Goal: Information Seeking & Learning: Learn about a topic

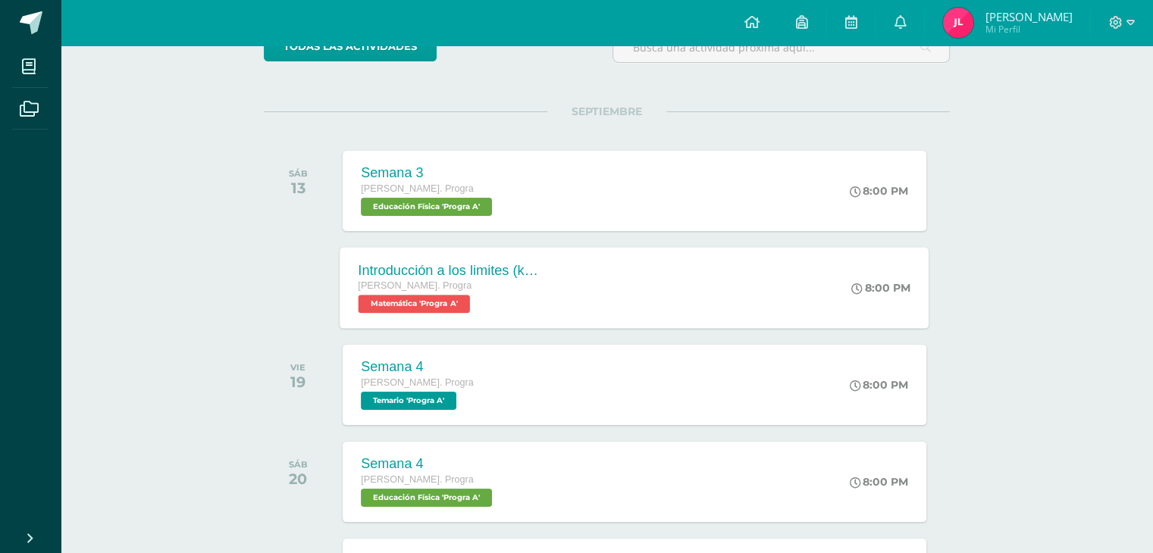
scroll to position [152, 0]
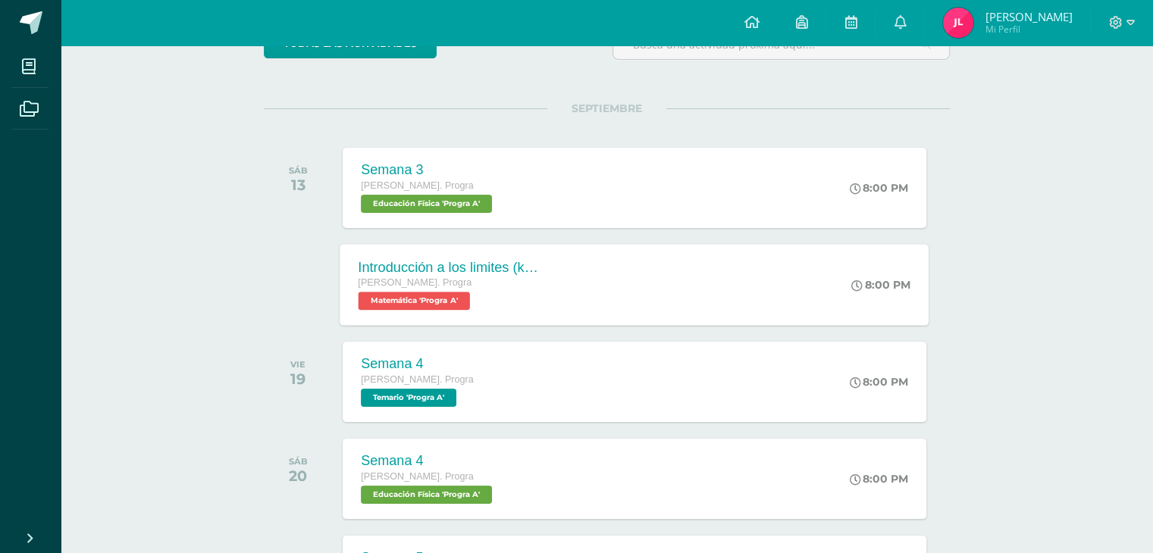
click at [547, 271] on div "Introducción a los limites ([PERSON_NAME]) [PERSON_NAME]. Progra Matemática 'Pr…" at bounding box center [450, 284] width 221 height 81
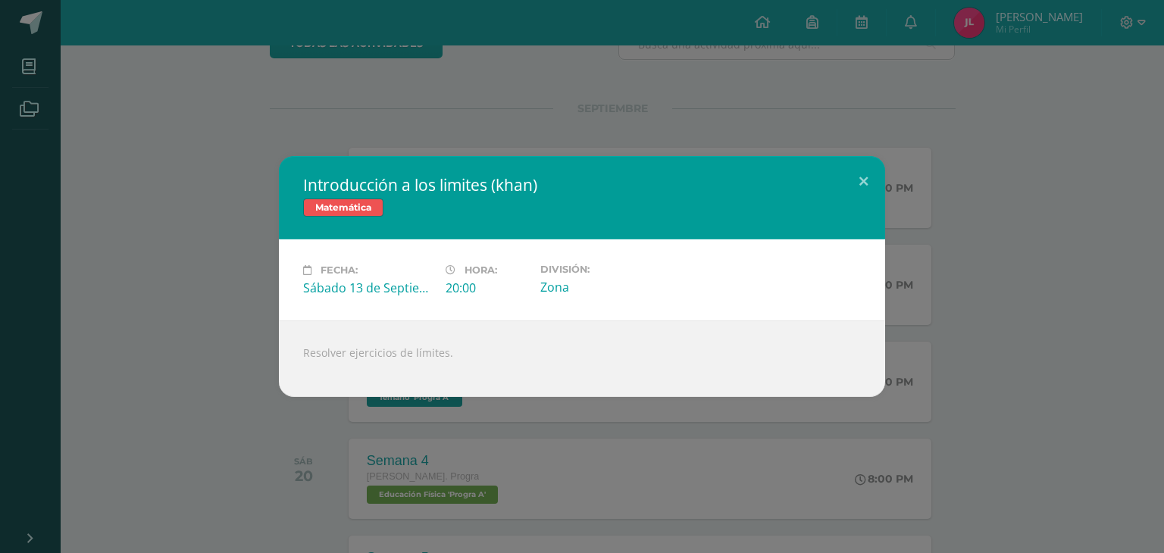
click at [340, 361] on div at bounding box center [582, 366] width 558 height 12
click at [372, 348] on div "Resolver ejercicios de límites." at bounding box center [582, 359] width 606 height 77
click at [380, 349] on div "Resolver ejercicios de límites." at bounding box center [582, 359] width 606 height 77
click at [790, 315] on div "Fecha: [DATE] Hora: 20:00 División: Zona" at bounding box center [582, 279] width 606 height 81
click at [1020, 221] on div "Introducción a los limites (khan) Matemática Fecha: Sábado 13 de Septiembre Hor…" at bounding box center [582, 276] width 1152 height 241
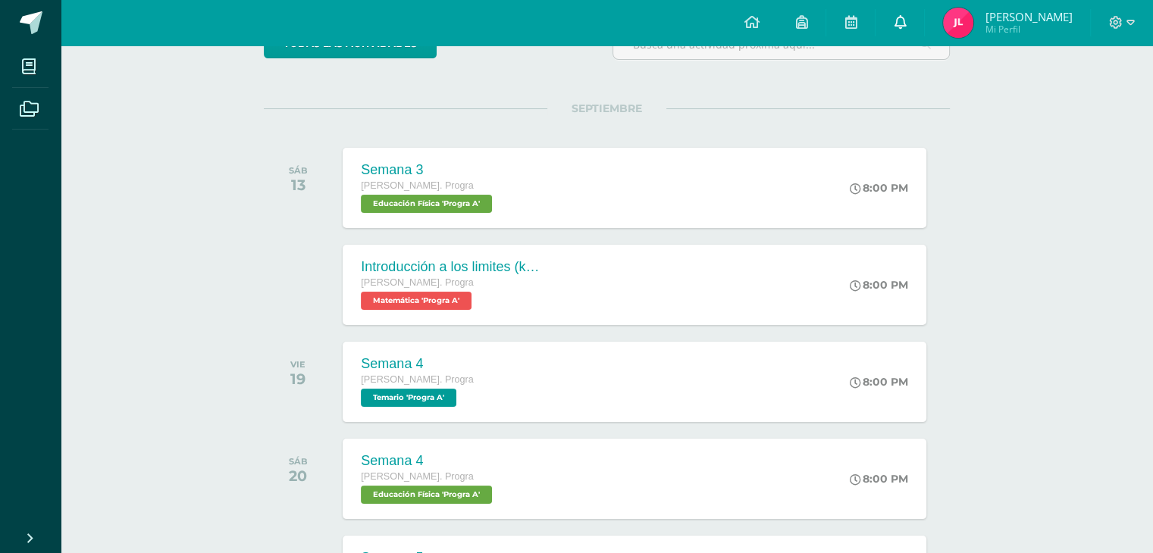
click at [924, 31] on link at bounding box center [899, 22] width 49 height 45
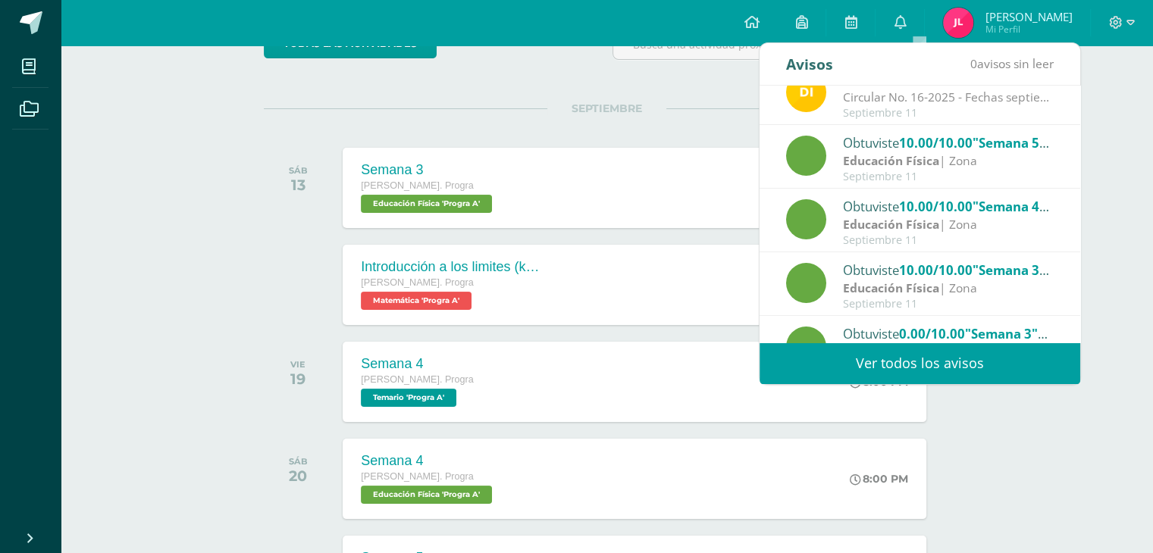
click at [915, 357] on link "Ver todos los avisos" at bounding box center [919, 364] width 321 height 42
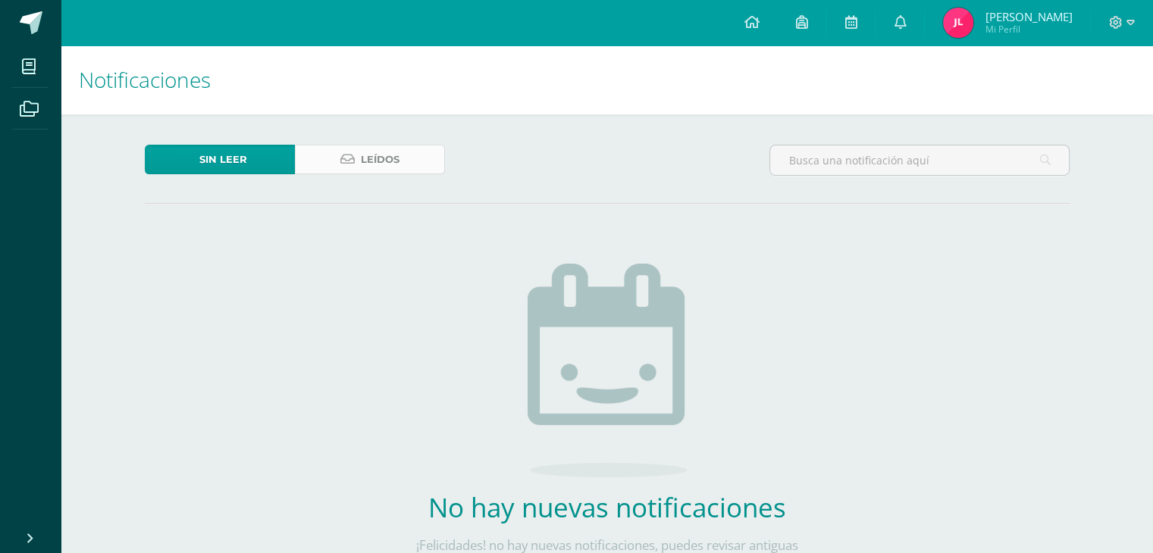
click at [390, 159] on span "Leídos" at bounding box center [380, 160] width 39 height 28
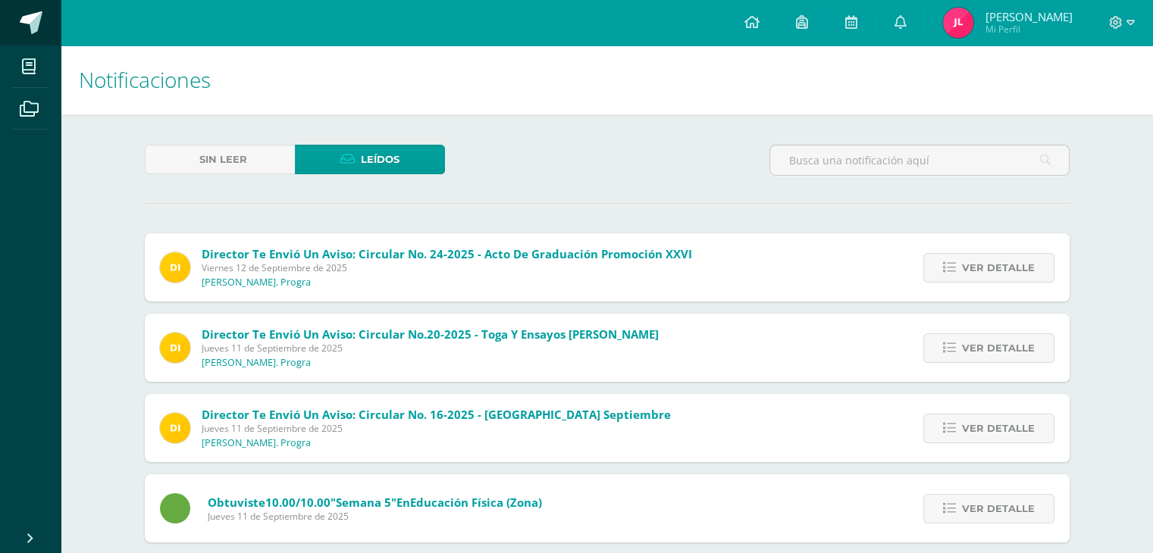
click at [10, 16] on link at bounding box center [30, 22] width 61 height 45
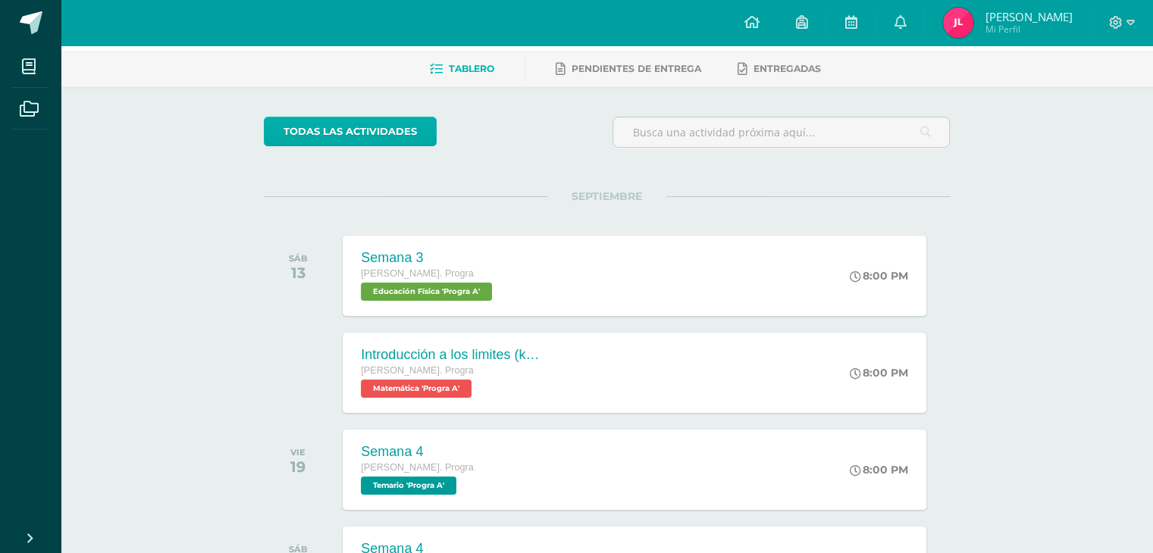
scroll to position [152, 0]
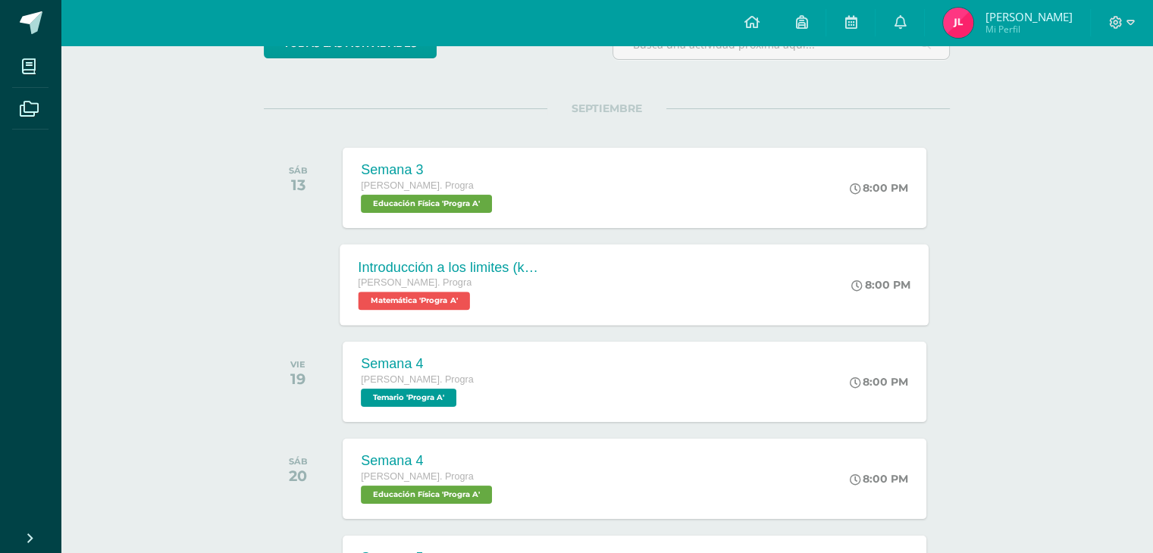
click at [480, 324] on div "Introducción a los limites (khan) Quinto Bach. Progra Matemática 'Progra A'" at bounding box center [450, 284] width 221 height 81
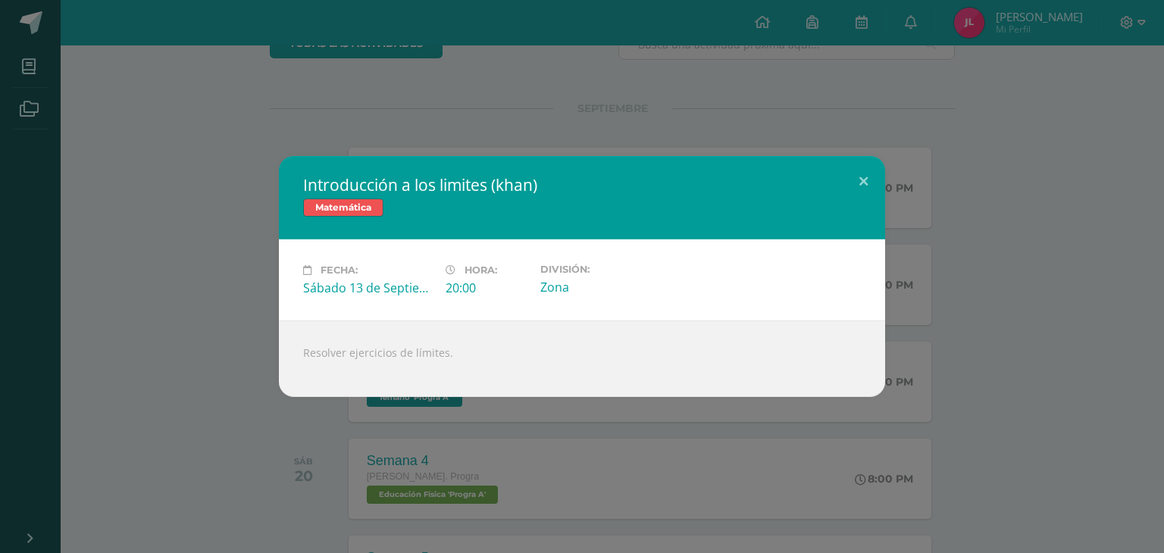
click at [237, 357] on div "Introducción a los limites (khan) Matemática Fecha: Sábado 13 de Septiembre Hor…" at bounding box center [582, 276] width 1152 height 241
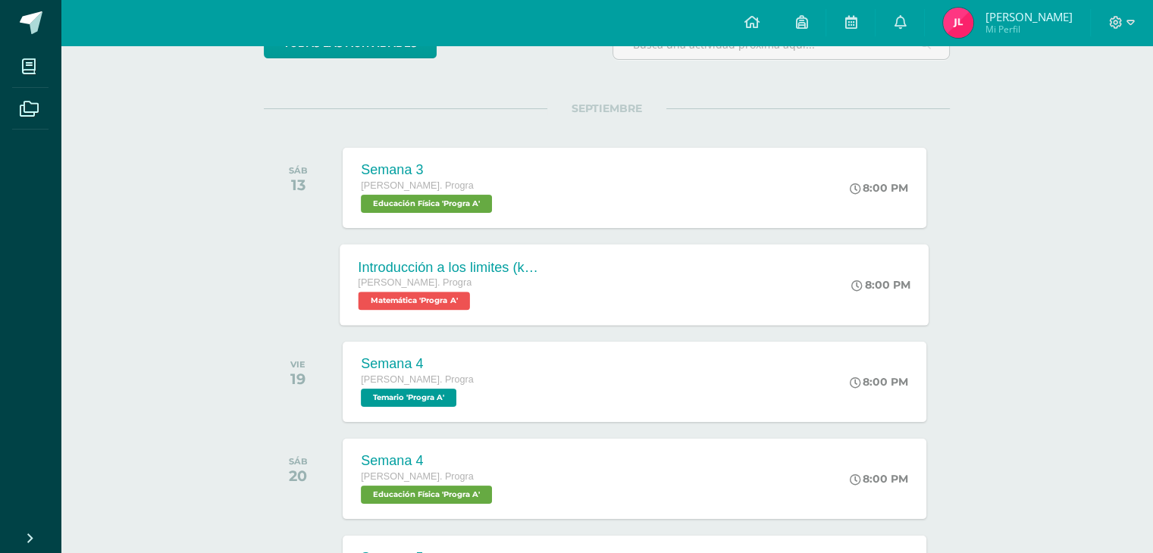
click at [424, 319] on div "Introducción a los limites (khan) Quinto Bach. Progra Matemática 'Progra A'" at bounding box center [450, 284] width 221 height 81
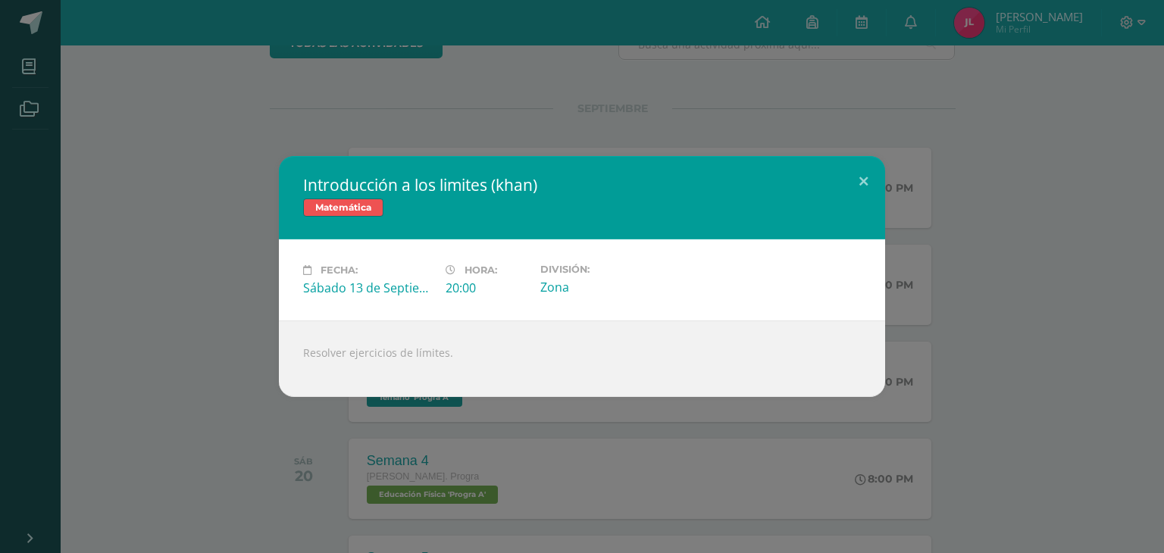
click at [1016, 258] on div "Introducción a los limites ([PERSON_NAME]) Matemática Fecha: [DATE] Hora: 20:00…" at bounding box center [582, 276] width 1152 height 241
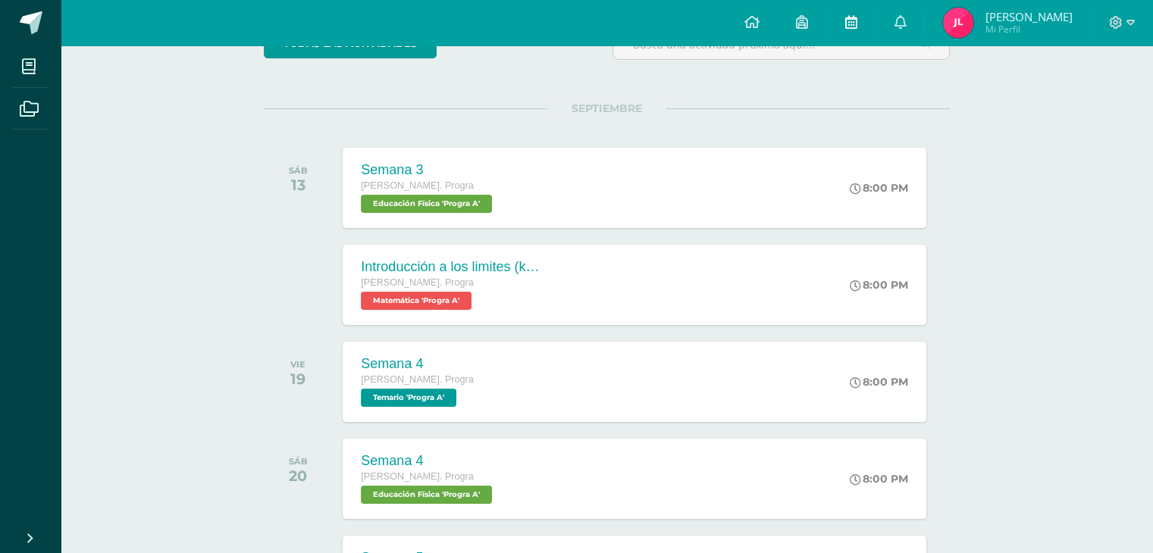
click at [863, 23] on link at bounding box center [850, 22] width 49 height 45
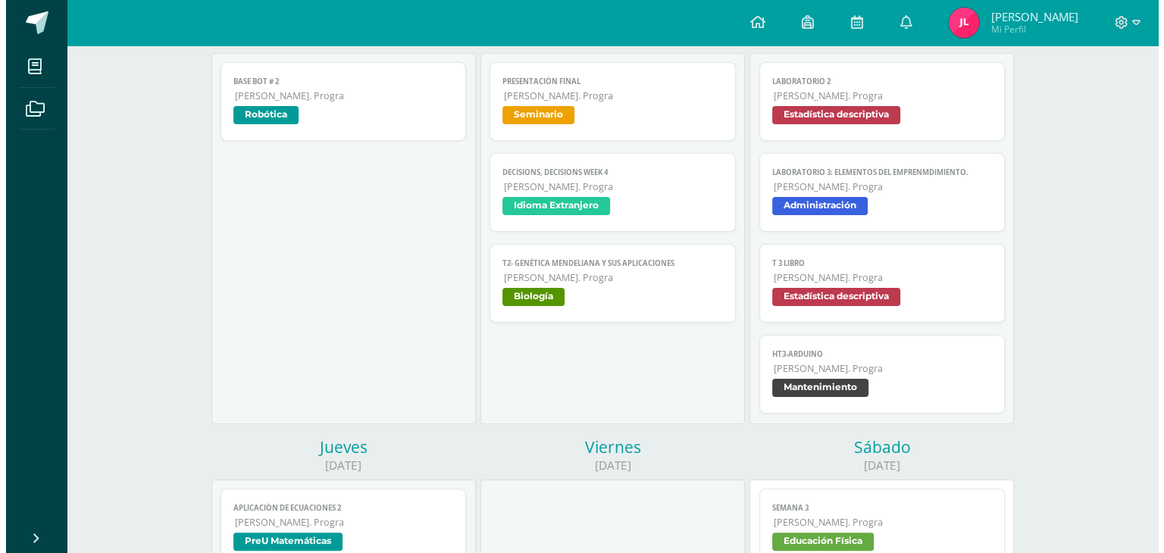
scroll to position [303, 0]
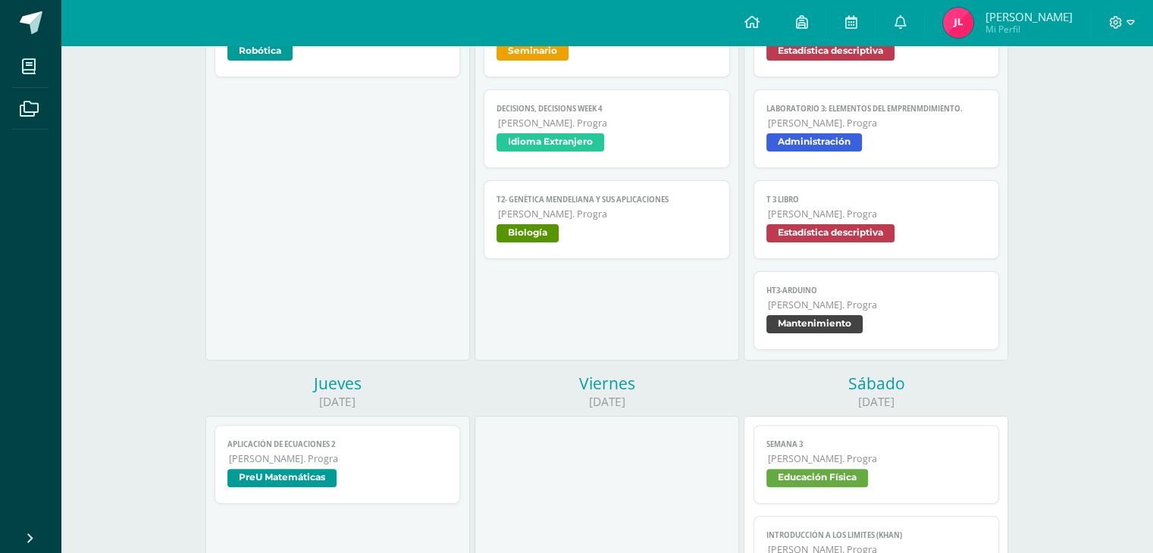
click at [349, 464] on span "[PERSON_NAME]. Progra" at bounding box center [338, 458] width 219 height 13
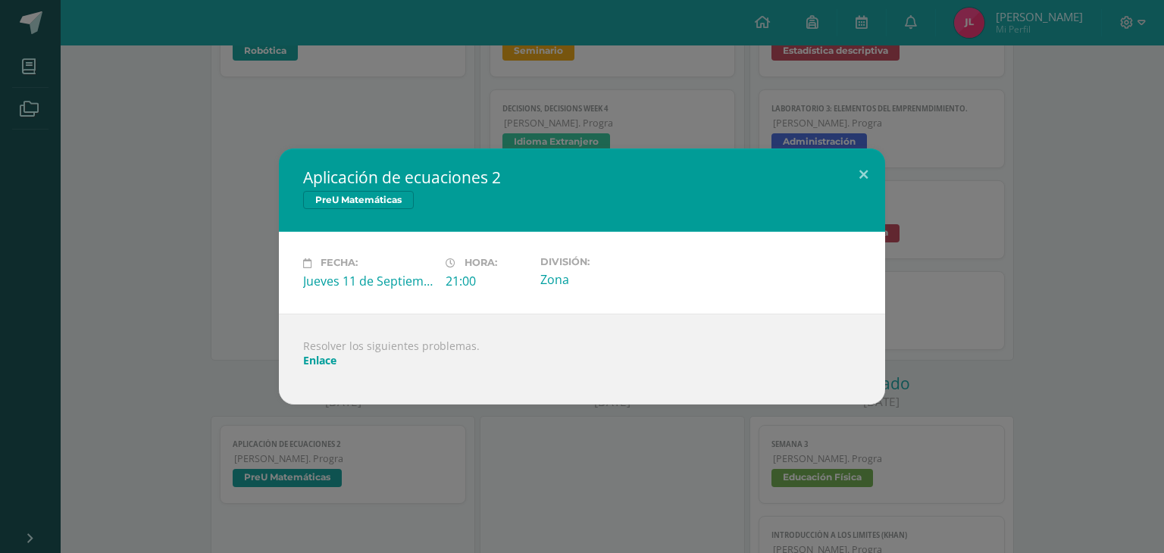
click at [314, 367] on link "Enlace" at bounding box center [319, 360] width 33 height 14
